Goal: Information Seeking & Learning: Find specific fact

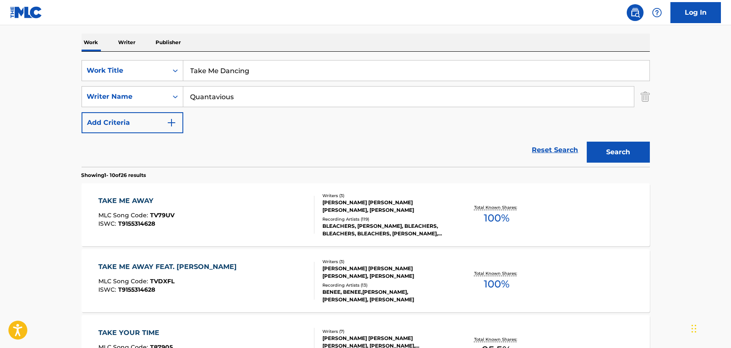
click at [127, 43] on p "Writer" at bounding box center [127, 43] width 22 height 18
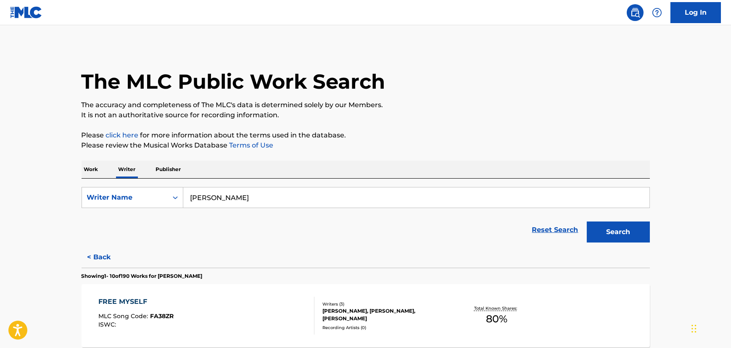
drag, startPoint x: 122, startPoint y: 220, endPoint x: 210, endPoint y: 166, distance: 103.7
click at [111, 222] on form "SearchWithCriteriaca87125d-54db-4c56-bb92-ea5593c361ca Writer Name [PERSON_NAME…" at bounding box center [366, 217] width 569 height 60
paste input "[PERSON_NAME]"
type input "[PERSON_NAME]"
click at [452, 81] on div "The MLC Public Work Search" at bounding box center [366, 76] width 569 height 61
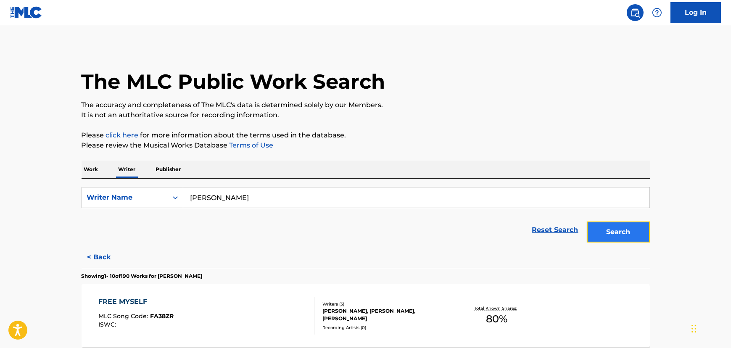
click at [627, 230] on button "Search" at bounding box center [618, 232] width 63 height 21
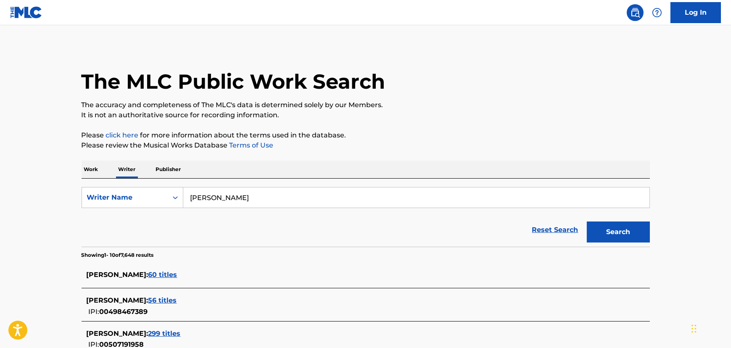
click at [94, 169] on p "Work" at bounding box center [91, 170] width 19 height 18
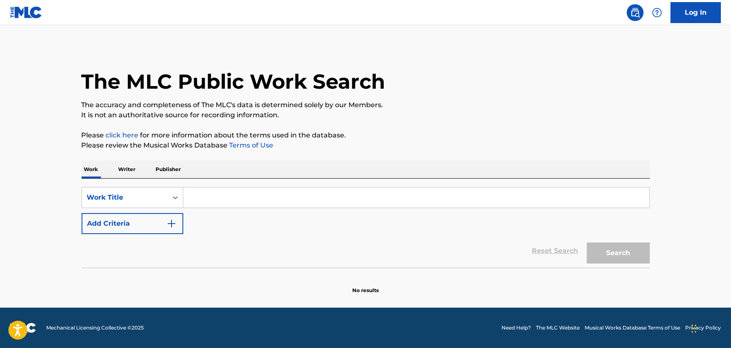
click at [192, 182] on div "SearchWithCriteriafece3d6a-3d9a-4aec-ae2c-534c2482118b Work Title Add Criteria …" at bounding box center [366, 223] width 569 height 89
click at [197, 192] on input "Search Form" at bounding box center [416, 198] width 466 height 20
paste input "잉걸 (Ember to Solar)"
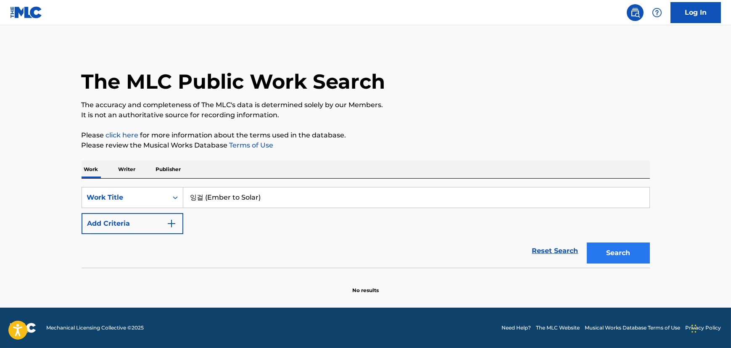
type input "잉걸 (Ember to Solar)"
click at [633, 252] on button "Search" at bounding box center [618, 253] width 63 height 21
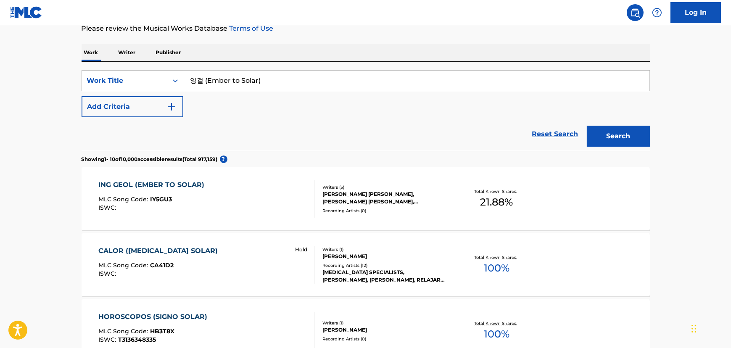
scroll to position [127, 0]
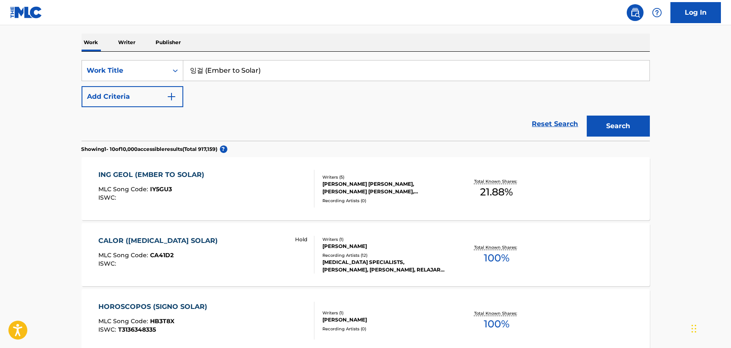
click at [273, 194] on div "ING GEOL (EMBER TO SOLAR) MLC Song Code : IY5GU3 ISWC :" at bounding box center [206, 189] width 216 height 38
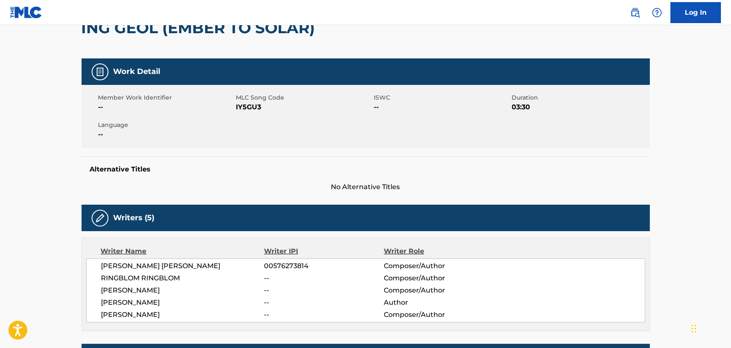
scroll to position [255, 0]
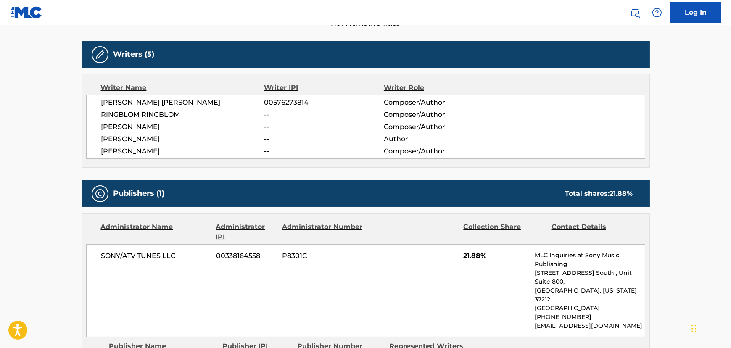
click at [459, 155] on span "Composer/Author" at bounding box center [438, 151] width 109 height 10
drag, startPoint x: 395, startPoint y: 245, endPoint x: 348, endPoint y: 258, distance: 48.8
click at [348, 258] on span "P8301C" at bounding box center [323, 256] width 82 height 10
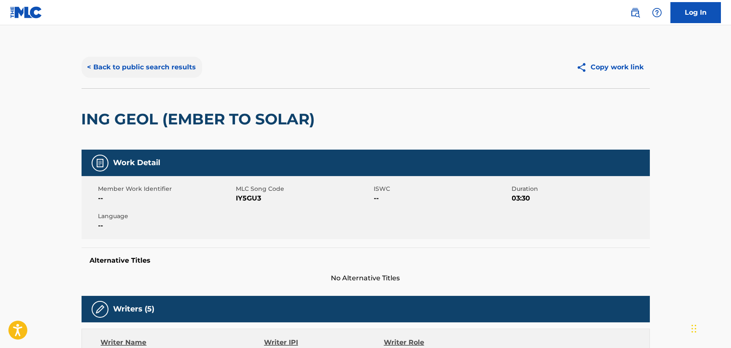
click at [169, 57] on button "< Back to public search results" at bounding box center [142, 67] width 121 height 21
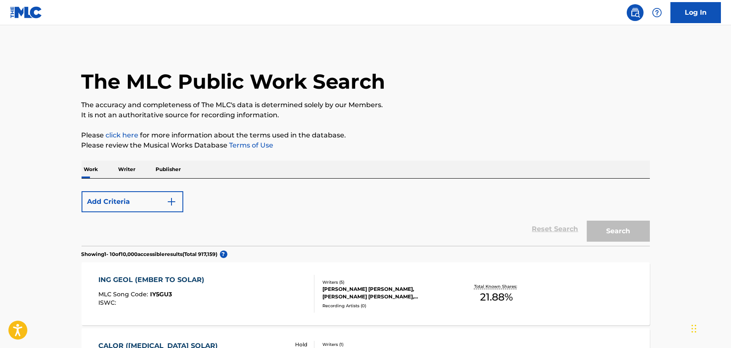
scroll to position [127, 0]
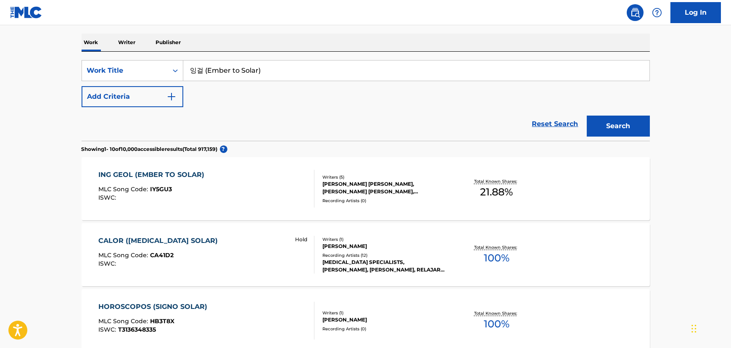
drag, startPoint x: 224, startPoint y: 79, endPoint x: 77, endPoint y: 89, distance: 147.1
click at [82, 88] on div "SearchWithCriteriafece3d6a-3d9a-4aec-ae2c-534c2482118b Work Title 잉걸 (Ember to …" at bounding box center [366, 83] width 569 height 47
click at [587, 116] on button "Search" at bounding box center [618, 126] width 63 height 21
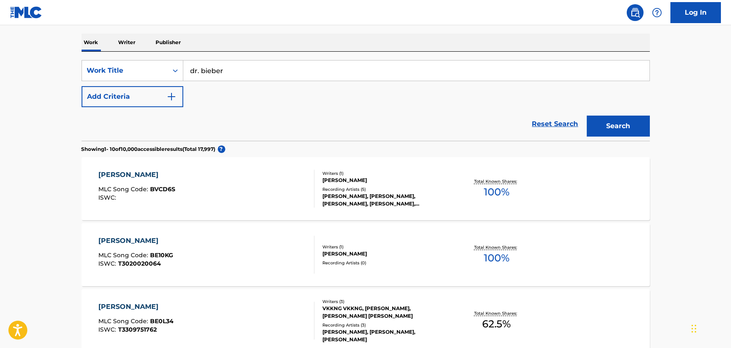
click at [206, 67] on input "dr. bieber" at bounding box center [416, 71] width 466 height 20
type input "dr. beiber"
click at [587, 116] on button "Search" at bounding box center [618, 126] width 63 height 21
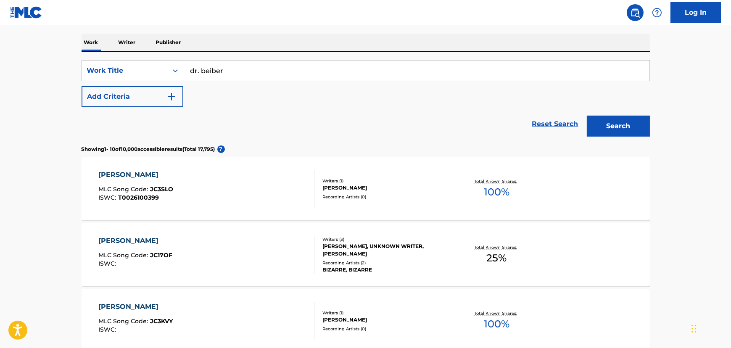
click at [305, 93] on div "SearchWithCriteriafece3d6a-3d9a-4aec-ae2c-534c2482118b Work Title dr. beiber Ad…" at bounding box center [366, 83] width 569 height 47
click at [292, 61] on input "dr. beiber" at bounding box center [416, 71] width 466 height 20
drag, startPoint x: 296, startPoint y: 66, endPoint x: 161, endPoint y: 72, distance: 134.7
click at [161, 72] on div "SearchWithCriteriafece3d6a-3d9a-4aec-ae2c-534c2482118b Work Title dr. beiber" at bounding box center [366, 70] width 569 height 21
click at [274, 73] on input "Search Form" at bounding box center [416, 71] width 466 height 20
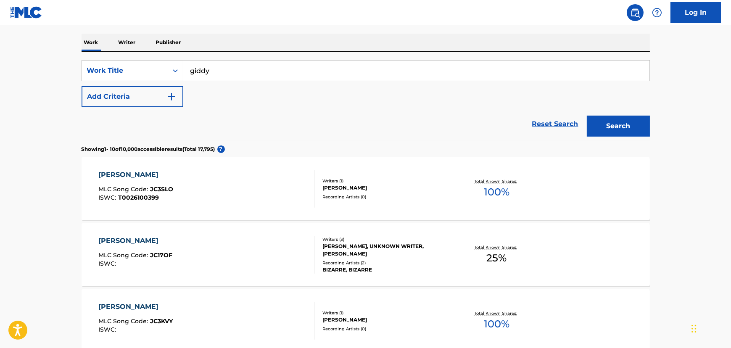
type input "giddy"
click at [82, 86] on button "Add Criteria" at bounding box center [133, 96] width 102 height 21
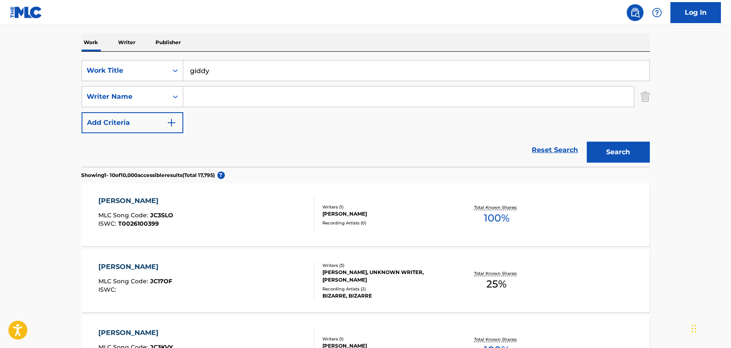
click at [260, 93] on input "Search Form" at bounding box center [408, 97] width 451 height 20
paste input "[PERSON_NAME]"
type input "[PERSON_NAME]"
click at [617, 172] on section "Showing 1 - 10 of 10,000 accessible results (Total 17,795 ) ?" at bounding box center [366, 173] width 569 height 12
click at [628, 151] on button "Search" at bounding box center [618, 152] width 63 height 21
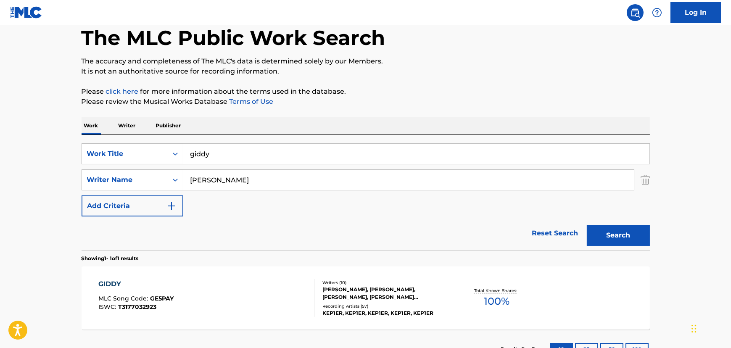
scroll to position [109, 0]
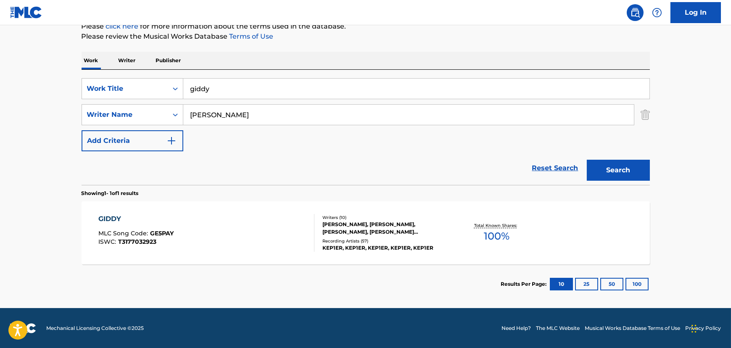
click at [273, 269] on section "Results Per Page: 10 25 50 100" at bounding box center [366, 285] width 569 height 40
click at [286, 230] on div "GIDDY MLC Song Code : GE5PAY ISWC : T3177032923" at bounding box center [206, 233] width 216 height 38
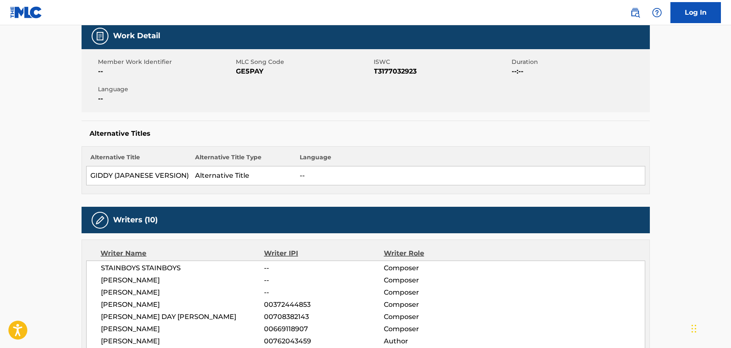
scroll to position [191, 0]
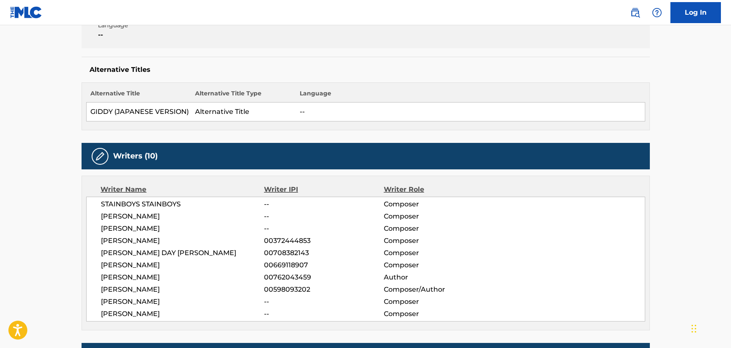
click at [138, 312] on span "[PERSON_NAME]" at bounding box center [182, 314] width 163 height 10
click at [138, 311] on span "[PERSON_NAME]" at bounding box center [182, 314] width 163 height 10
copy div "[PERSON_NAME]"
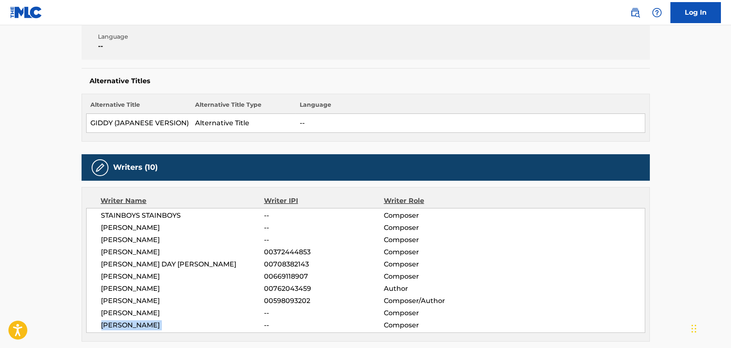
scroll to position [0, 0]
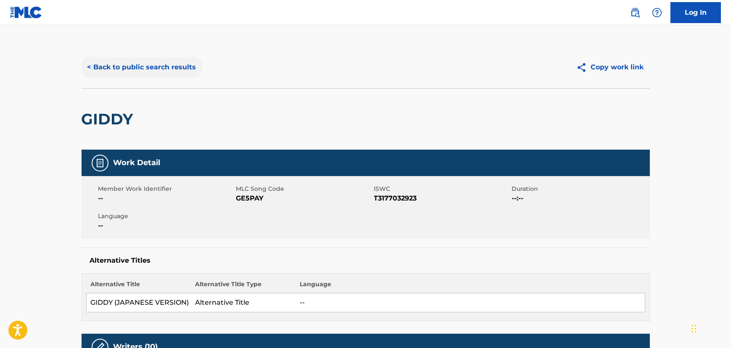
click at [146, 66] on button "< Back to public search results" at bounding box center [142, 67] width 121 height 21
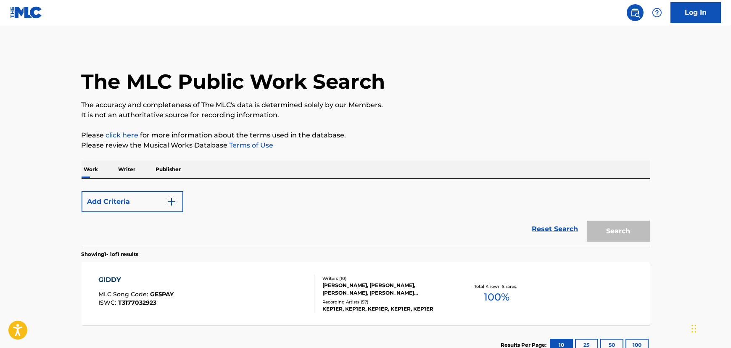
scroll to position [61, 0]
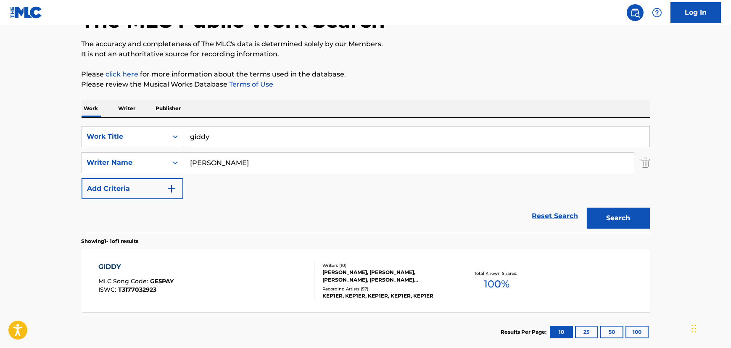
click at [277, 146] on input "giddy" at bounding box center [416, 137] width 466 height 20
drag, startPoint x: 237, startPoint y: 140, endPoint x: 129, endPoint y: 151, distance: 108.7
click at [129, 151] on div "SearchWithCriteriafece3d6a-3d9a-4aec-ae2c-534c2482118b Work Title giddy SearchW…" at bounding box center [366, 162] width 569 height 73
paste input "잉걸 (Ember to Solar)"
type input "잉걸 (Ember to Solar)"
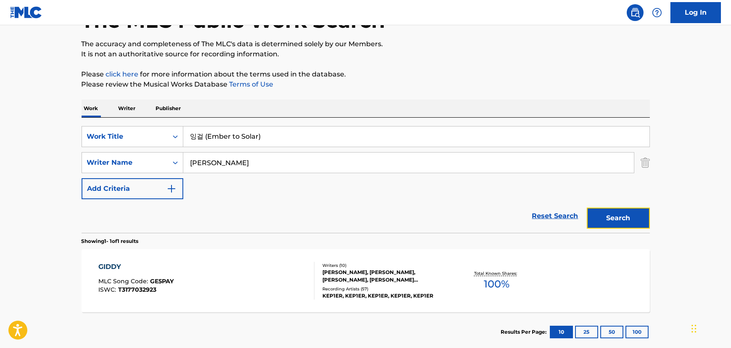
click at [614, 216] on button "Search" at bounding box center [618, 218] width 63 height 21
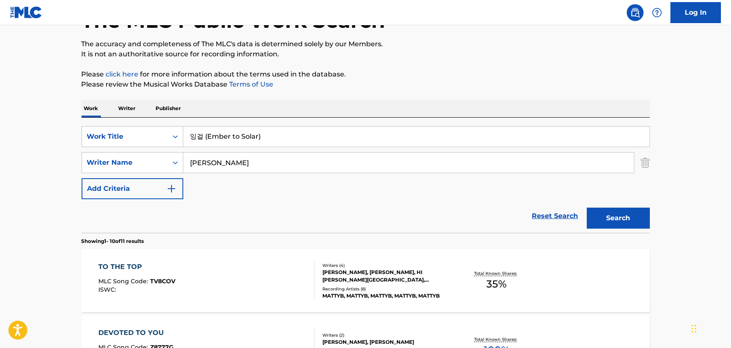
drag, startPoint x: 202, startPoint y: 162, endPoint x: 7, endPoint y: 176, distance: 195.7
click at [587, 208] on button "Search" at bounding box center [618, 218] width 63 height 21
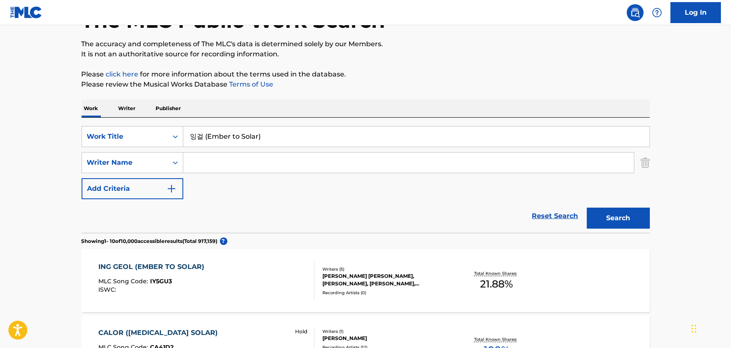
click at [270, 295] on div "ING GEOL (EMBER TO SOLAR) MLC Song Code : IY5GU3 ISWC :" at bounding box center [206, 281] width 216 height 38
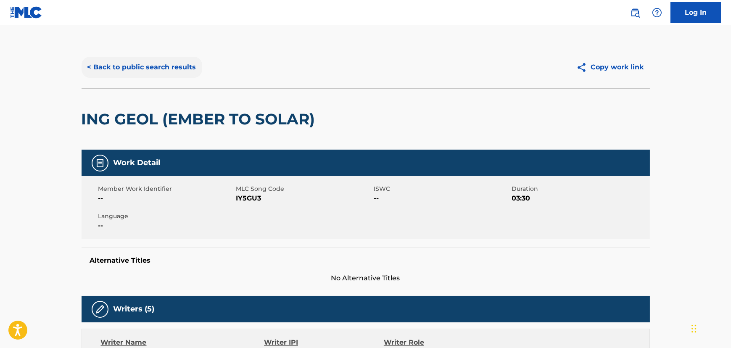
click at [176, 62] on button "< Back to public search results" at bounding box center [142, 67] width 121 height 21
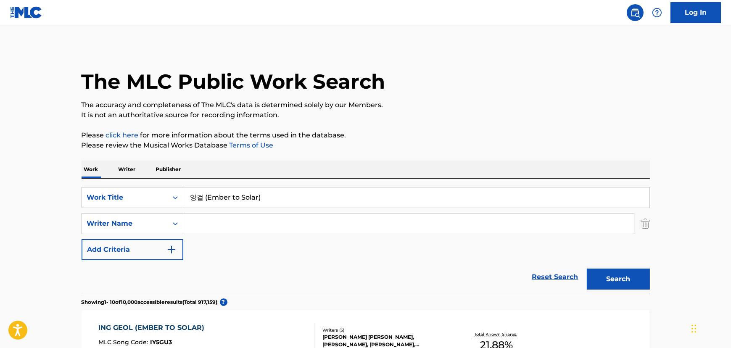
scroll to position [61, 0]
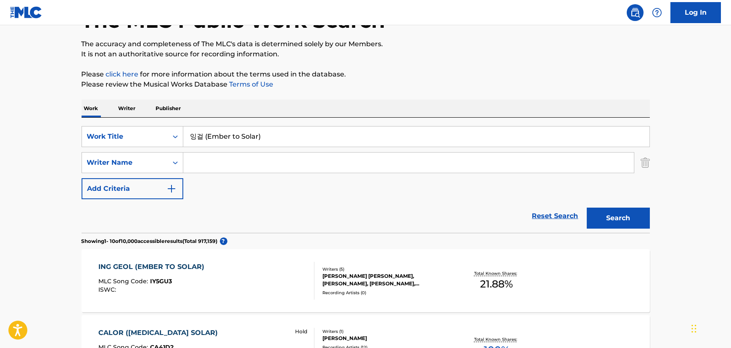
drag, startPoint x: 223, startPoint y: 136, endPoint x: 38, endPoint y: 151, distance: 185.7
paste input "Passage"
type input "Passage"
click at [273, 164] on input "Search Form" at bounding box center [408, 163] width 451 height 20
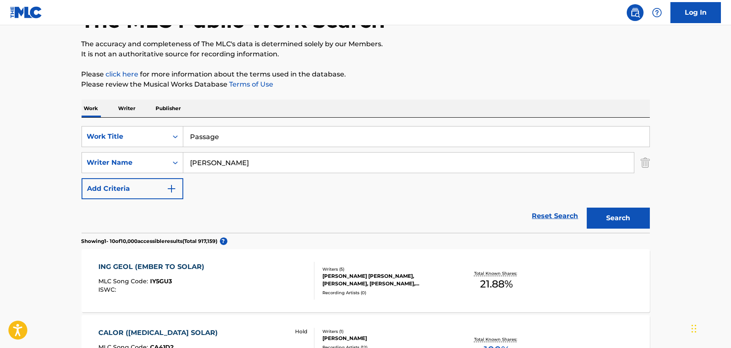
type input "[PERSON_NAME]"
click at [587, 208] on button "Search" at bounding box center [618, 218] width 63 height 21
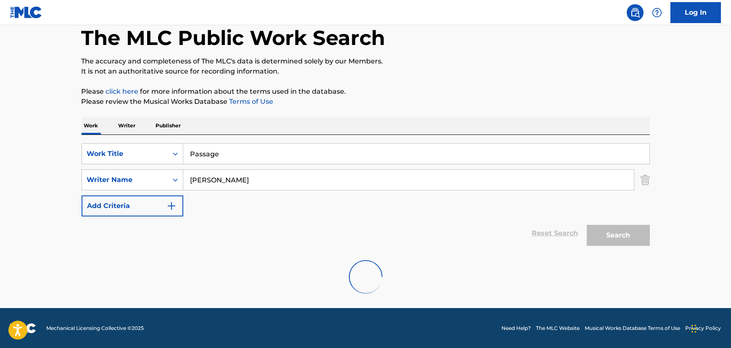
scroll to position [16, 0]
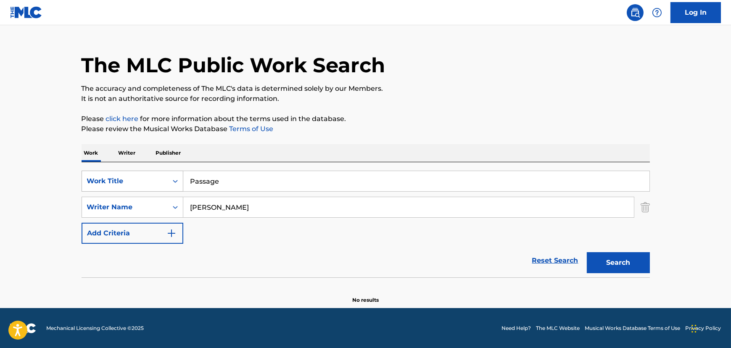
drag, startPoint x: 254, startPoint y: 181, endPoint x: 114, endPoint y: 178, distance: 140.1
click at [114, 178] on div "SearchWithCriteriafece3d6a-3d9a-4aec-ae2c-534c2482118b Work Title Passage" at bounding box center [366, 181] width 569 height 21
drag, startPoint x: 103, startPoint y: 156, endPoint x: 114, endPoint y: 153, distance: 11.0
click at [103, 156] on div "Work Writer Publisher" at bounding box center [366, 153] width 569 height 18
click at [130, 152] on p "Writer" at bounding box center [127, 153] width 22 height 18
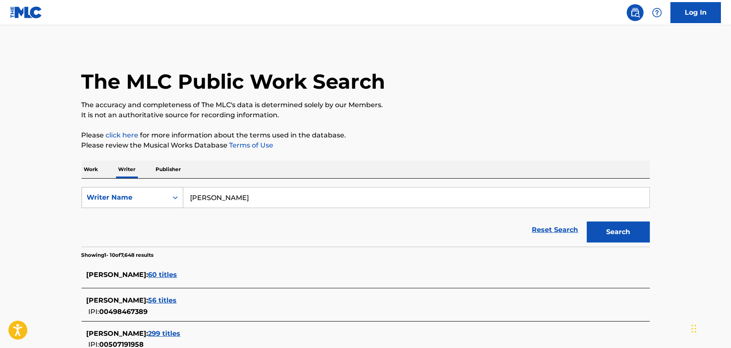
paste input "[PERSON_NAME]"
drag, startPoint x: 195, startPoint y: 195, endPoint x: 111, endPoint y: 202, distance: 84.4
click at [111, 202] on div "SearchWithCriteriaca87125d-54db-4c56-bb92-ea5593c361ca Writer Name [PERSON_NAME]" at bounding box center [366, 197] width 569 height 21
type input "[PERSON_NAME]"
click at [644, 231] on button "Search" at bounding box center [618, 232] width 63 height 21
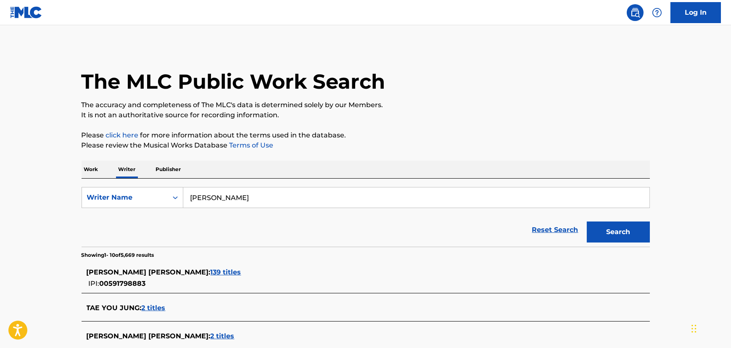
click at [429, 101] on p "The accuracy and completeness of The MLC's data is determined solely by our Mem…" at bounding box center [366, 105] width 569 height 10
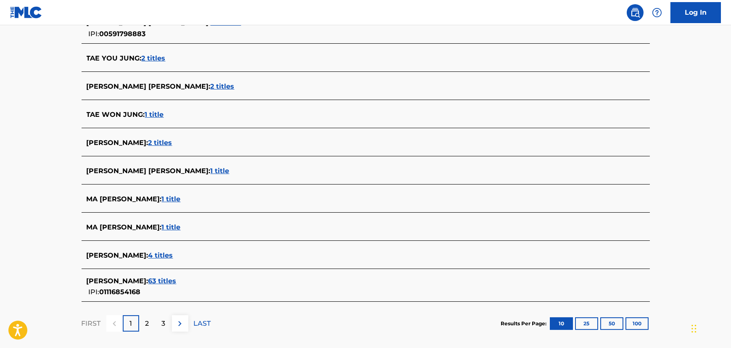
scroll to position [255, 0]
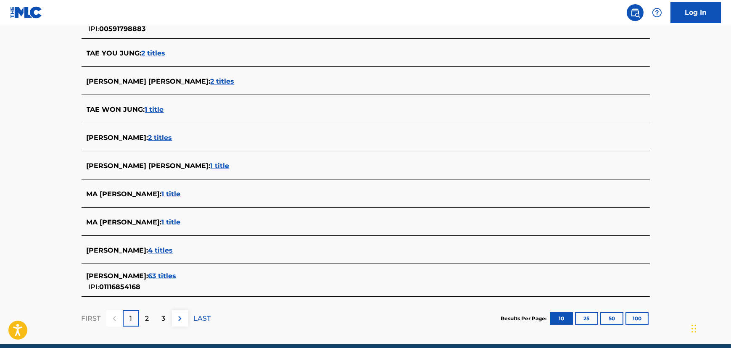
click at [153, 276] on span "63 titles" at bounding box center [162, 276] width 28 height 8
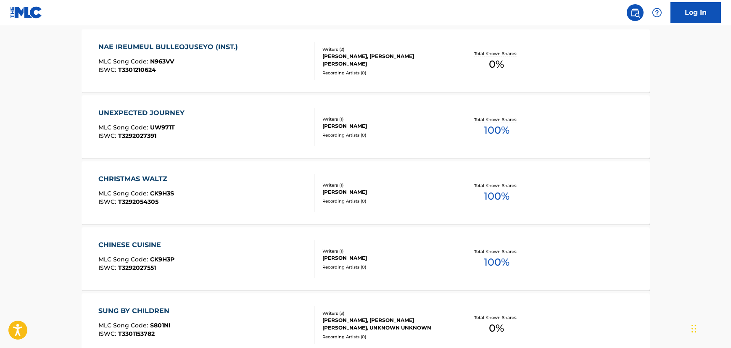
click at [290, 122] on div "UNEXPECTED JOURNEY MLC Song Code : UW971T ISWC : T3292027391" at bounding box center [206, 127] width 216 height 38
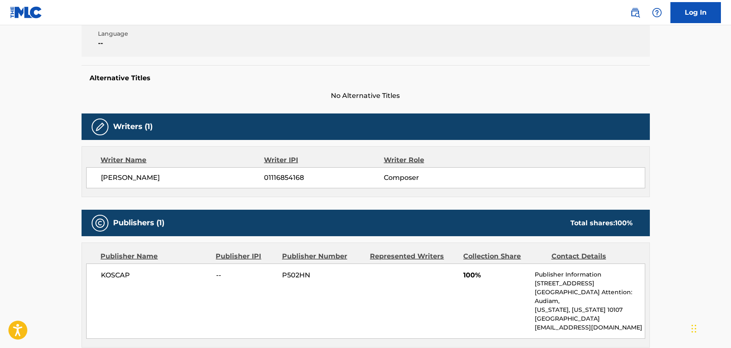
scroll to position [37, 0]
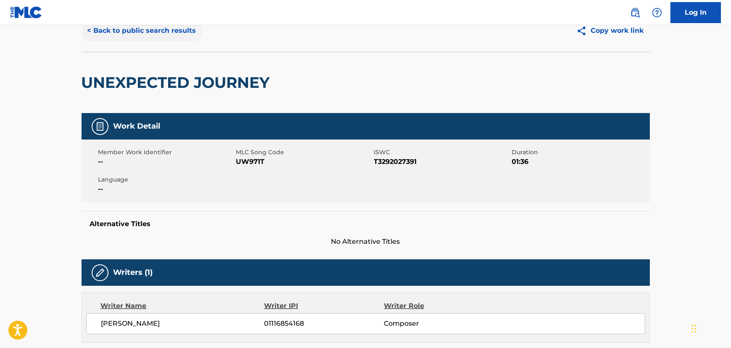
click at [129, 32] on button "< Back to public search results" at bounding box center [142, 30] width 121 height 21
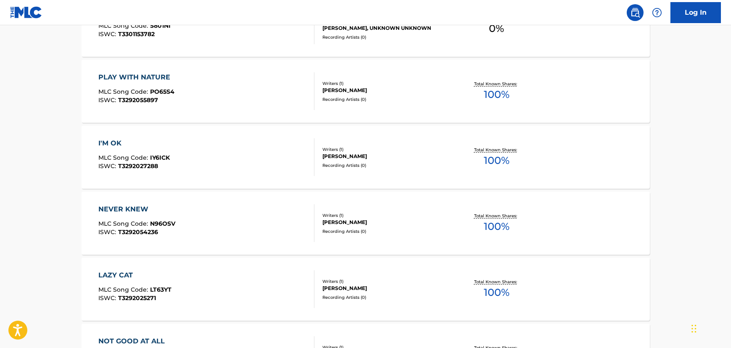
scroll to position [573, 0]
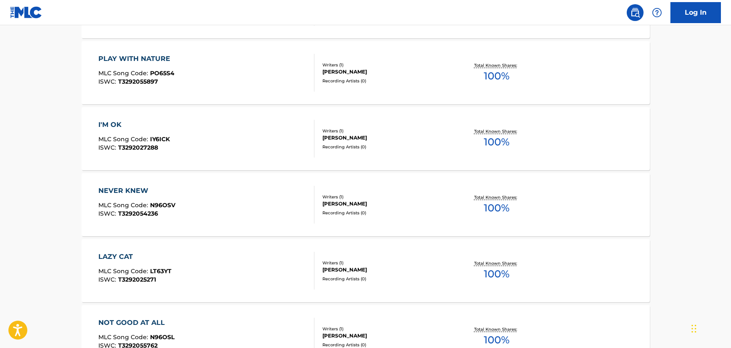
click at [213, 278] on div "LAZY CAT MLC Song Code : LT63YT ISWC : T3292025271" at bounding box center [206, 271] width 216 height 38
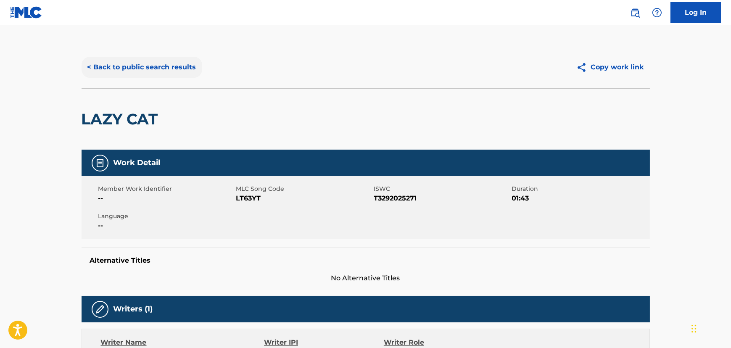
click at [152, 76] on button "< Back to public search results" at bounding box center [142, 67] width 121 height 21
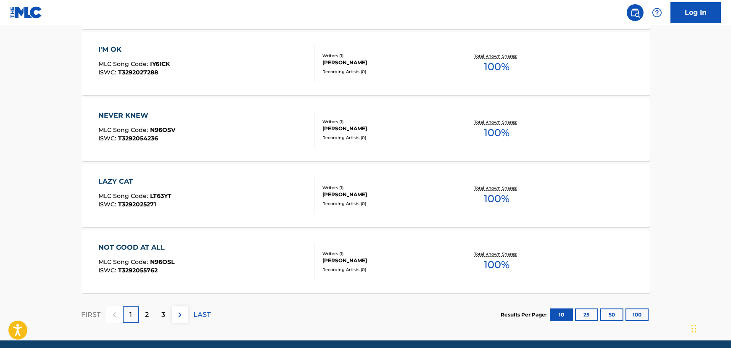
scroll to position [681, 0]
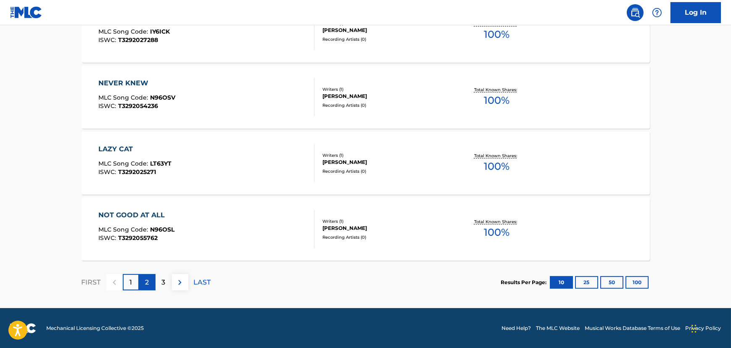
click at [143, 279] on div "2" at bounding box center [147, 282] width 16 height 16
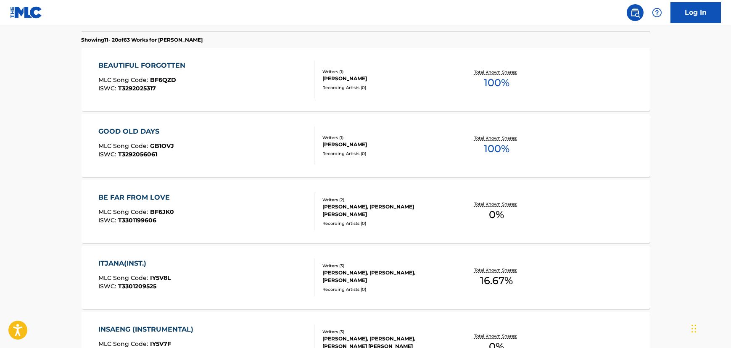
scroll to position [255, 0]
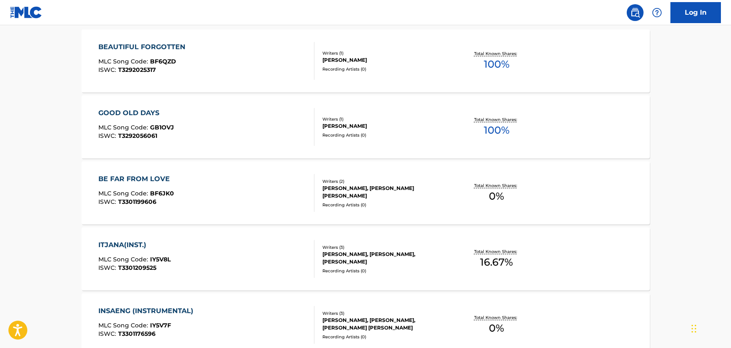
click at [218, 262] on div "ITJANA(INST.) MLC Song Code : IY5V8L ISWC : T3301209525" at bounding box center [206, 259] width 216 height 38
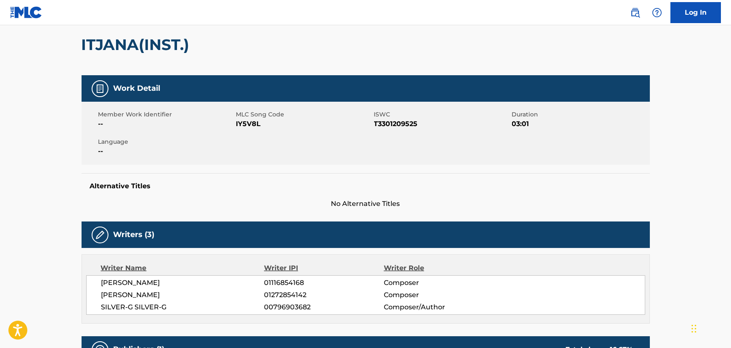
scroll to position [310, 0]
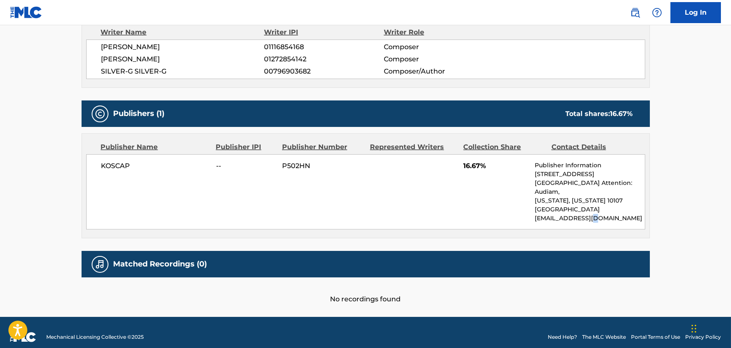
click at [593, 209] on div "KOSCAP -- P502HN 16.67% Publisher Information [STREET_ADDRESS][US_STATE][US_STA…" at bounding box center [365, 191] width 559 height 75
click at [593, 214] on p "[EMAIL_ADDRESS][DOMAIN_NAME]" at bounding box center [590, 218] width 110 height 9
click at [505, 205] on div "KOSCAP -- P502HN 16.67% Publisher Information [STREET_ADDRESS][US_STATE][US_STA…" at bounding box center [365, 191] width 559 height 75
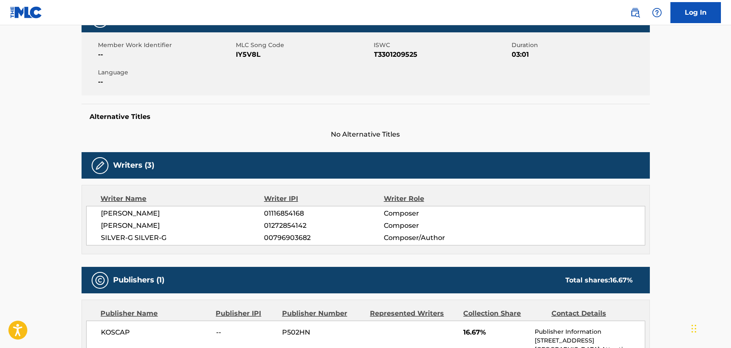
scroll to position [0, 0]
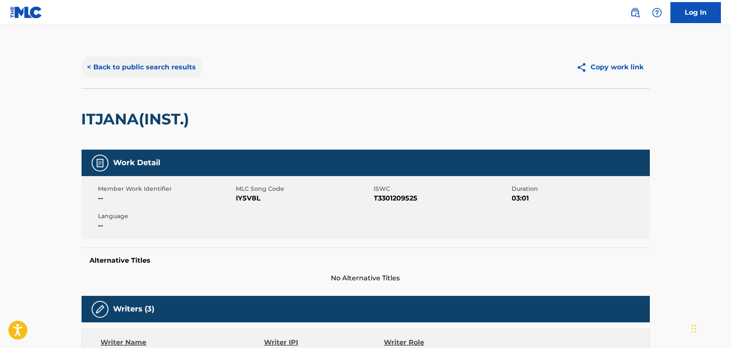
click at [167, 74] on button "< Back to public search results" at bounding box center [142, 67] width 121 height 21
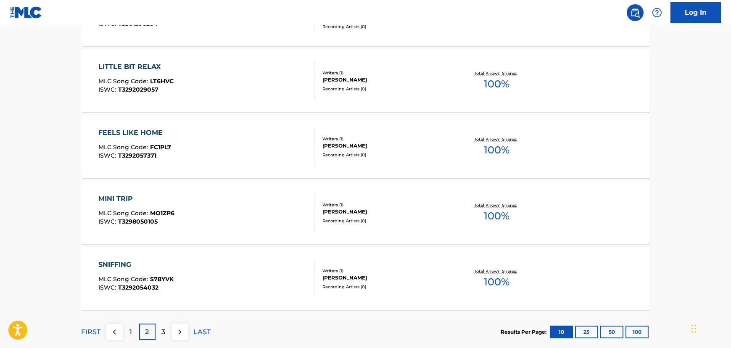
scroll to position [681, 0]
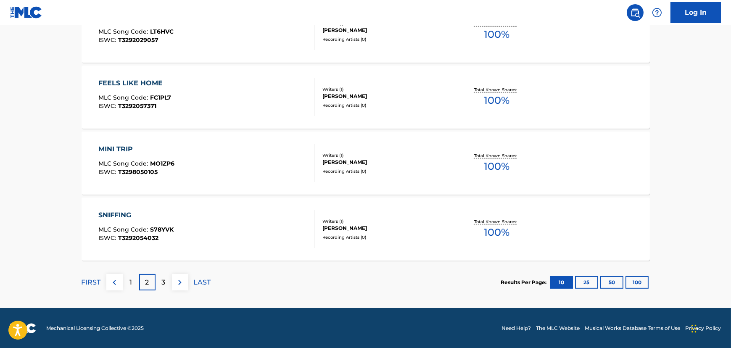
click at [231, 228] on div "SNIFFING MLC Song Code : S78YVK ISWC : T3292054032" at bounding box center [206, 229] width 216 height 38
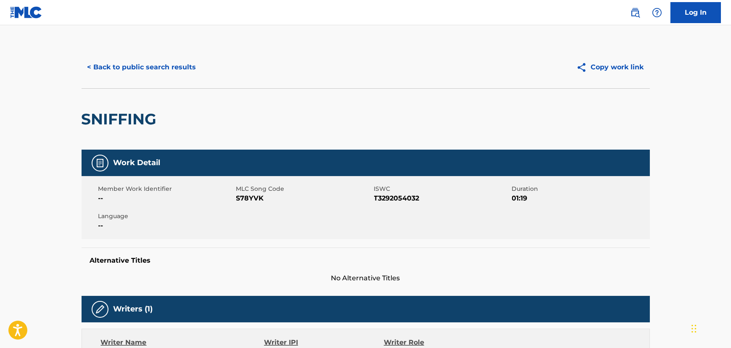
click at [138, 81] on div "< Back to public search results Copy work link" at bounding box center [366, 67] width 569 height 42
click at [135, 68] on button "< Back to public search results" at bounding box center [142, 67] width 121 height 21
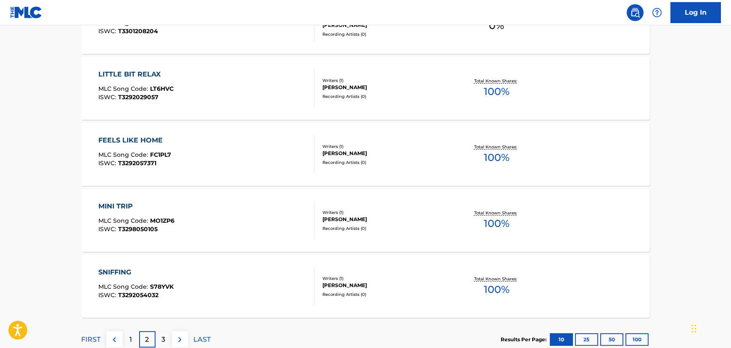
scroll to position [681, 0]
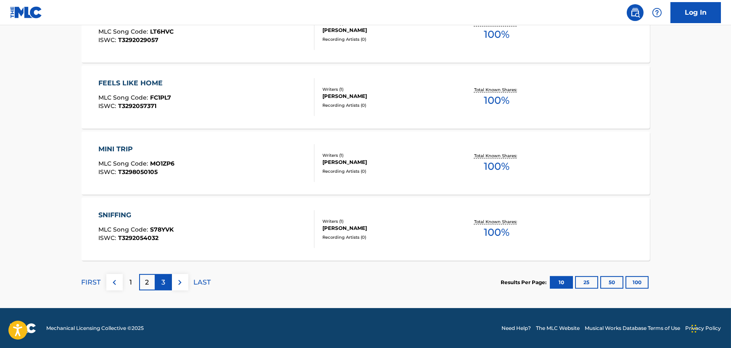
click at [163, 283] on p "3" at bounding box center [164, 283] width 4 height 10
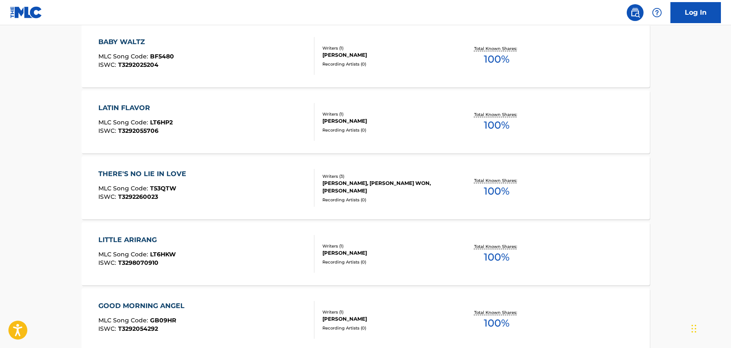
scroll to position [637, 0]
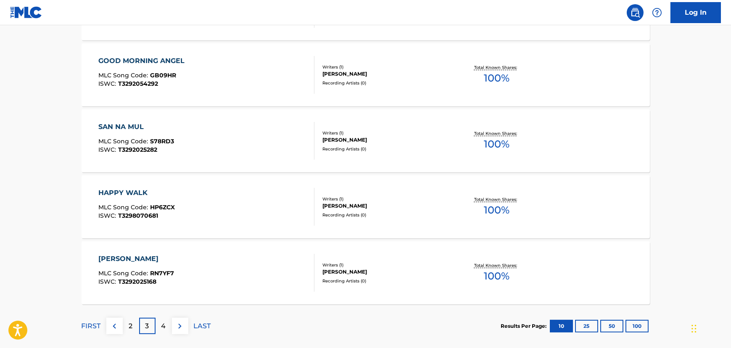
click at [227, 260] on div "[PERSON_NAME] MLC Song Code : RN7YF7 ISWC : T3292025168" at bounding box center [206, 273] width 216 height 38
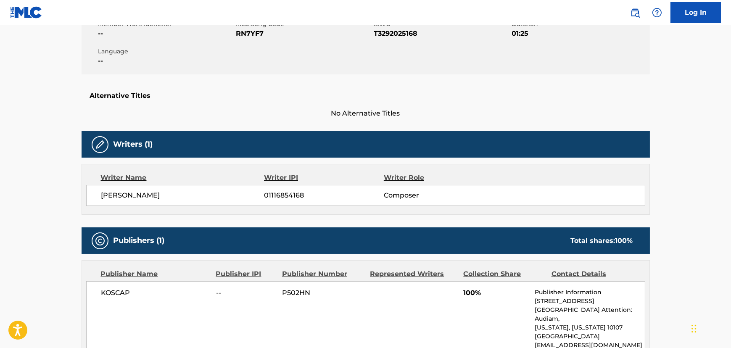
scroll to position [291, 0]
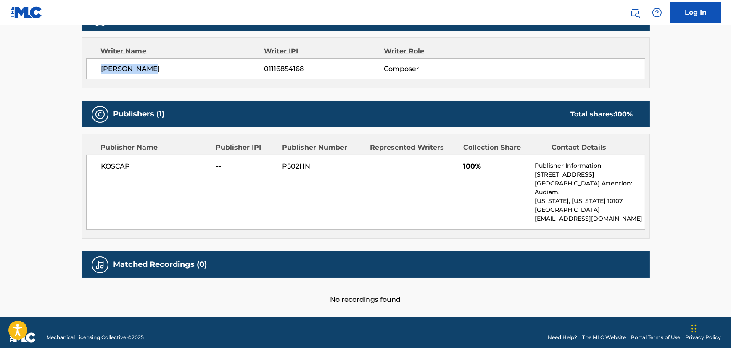
drag, startPoint x: 154, startPoint y: 68, endPoint x: 83, endPoint y: 66, distance: 71.5
click at [83, 66] on div "Writer Name Writer IPI Writer Role [PERSON_NAME] TAE 01116854168 Composer" at bounding box center [366, 62] width 569 height 51
copy span "[PERSON_NAME]"
drag, startPoint x: 686, startPoint y: 143, endPoint x: 686, endPoint y: 139, distance: 4.6
click at [686, 143] on main "< Back to public search results Copy work link [PERSON_NAME] Work Detail Member…" at bounding box center [365, 26] width 731 height 584
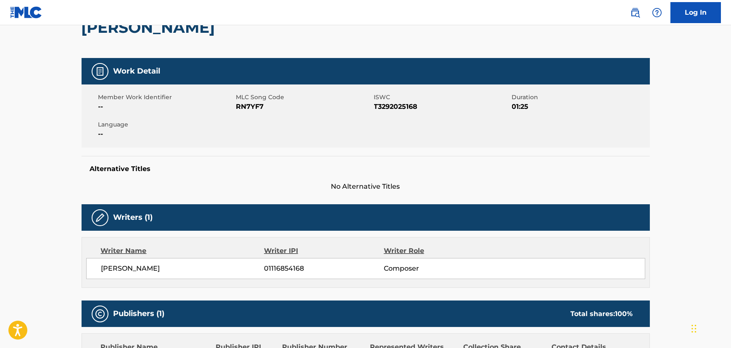
scroll to position [0, 0]
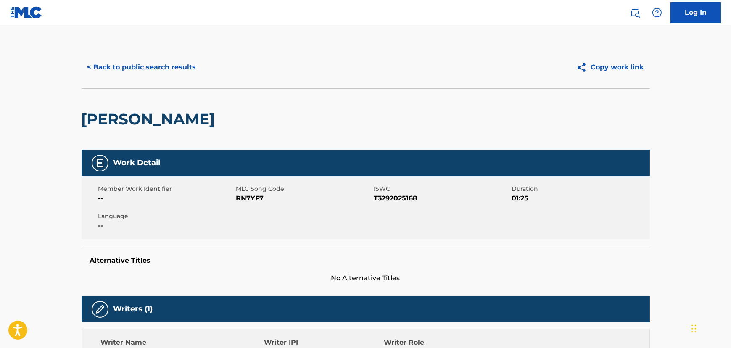
click at [480, 221] on div "Member Work Identifier -- MLC Song Code RN7YF7 ISWC T3292025168 Duration 01:25 …" at bounding box center [366, 207] width 569 height 63
click at [153, 72] on button "< Back to public search results" at bounding box center [142, 67] width 121 height 21
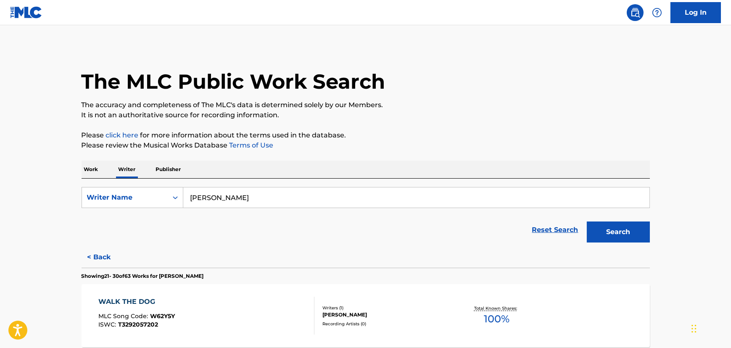
click at [88, 174] on p "Work" at bounding box center [91, 170] width 19 height 18
